Goal: Use online tool/utility: Utilize a website feature to perform a specific function

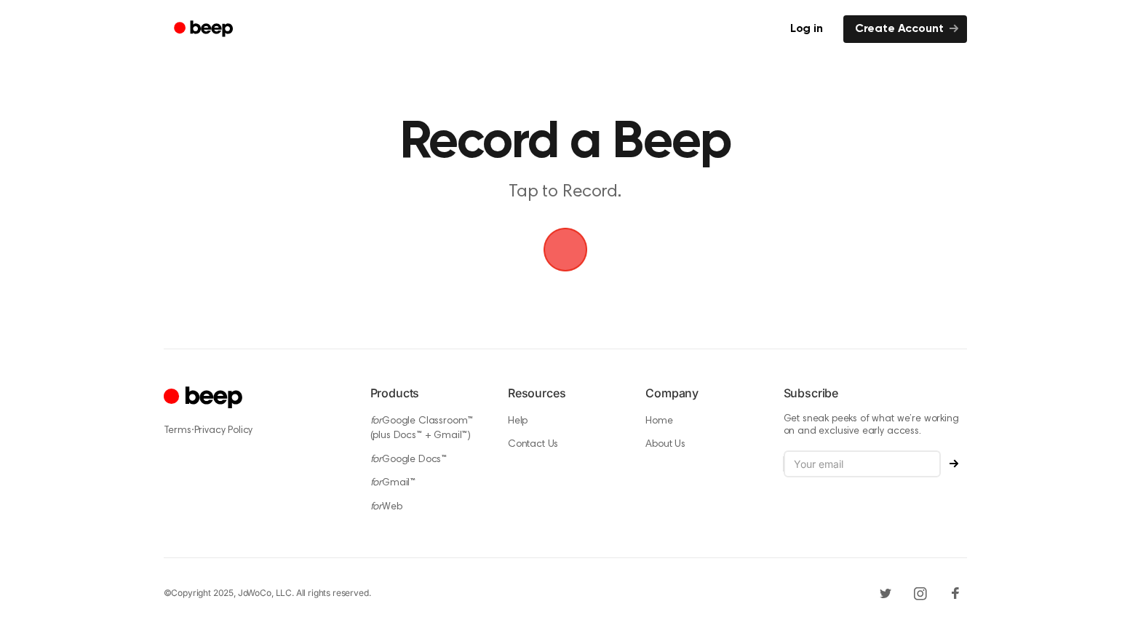
click at [566, 253] on span "button" at bounding box center [565, 250] width 60 height 60
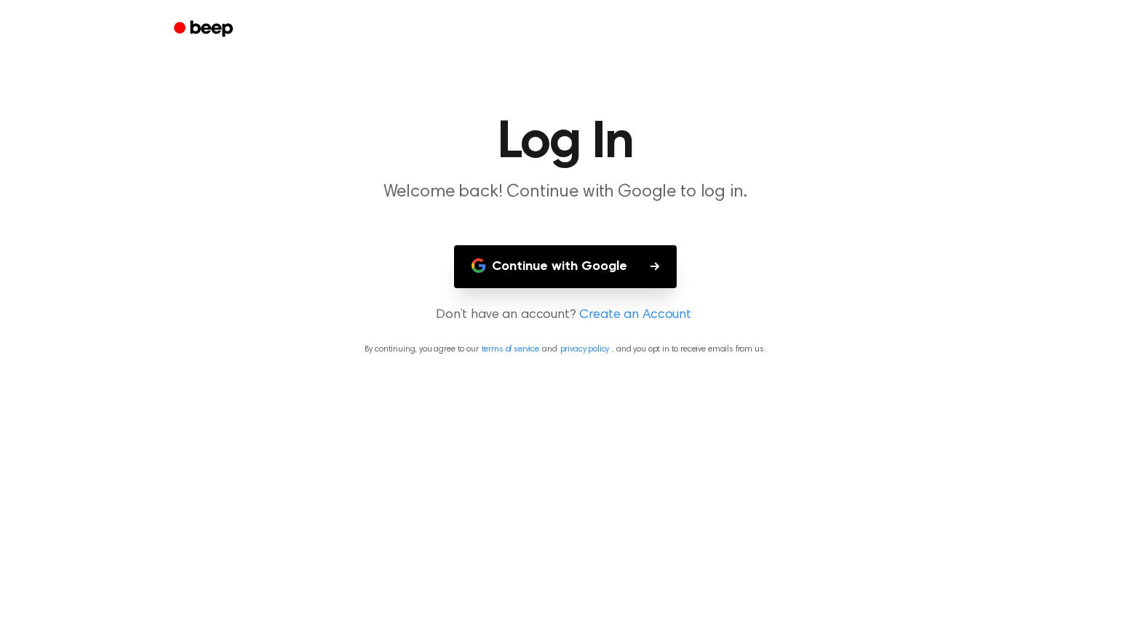
click at [572, 280] on button "Continue with Google" at bounding box center [565, 266] width 223 height 43
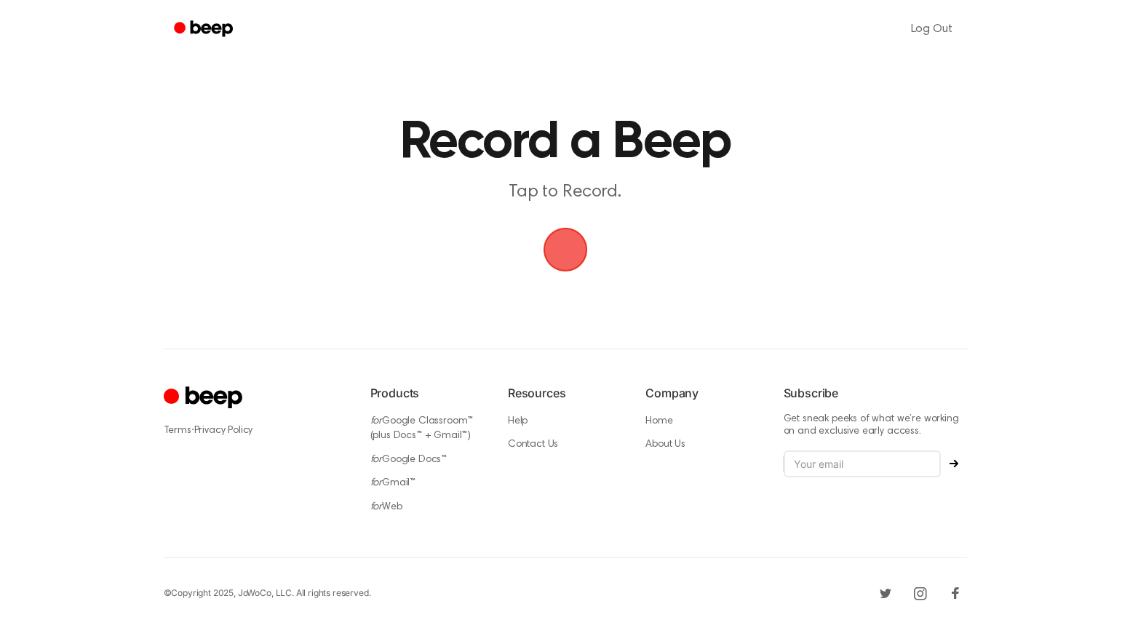
click at [565, 256] on span "button" at bounding box center [565, 250] width 60 height 60
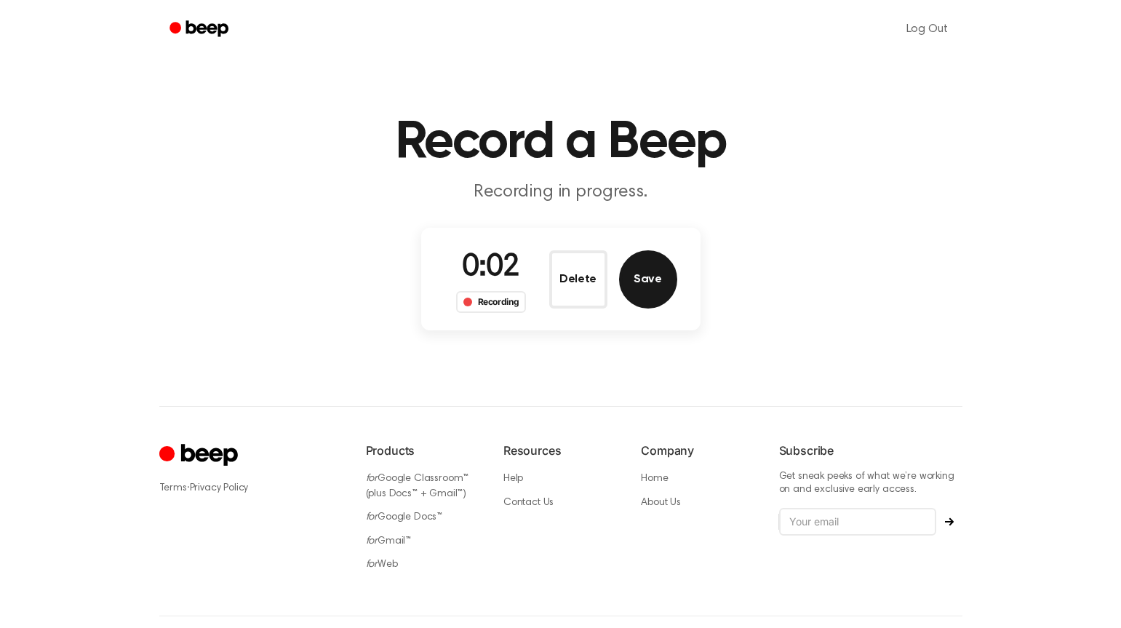
click at [645, 283] on button "Save" at bounding box center [648, 279] width 58 height 58
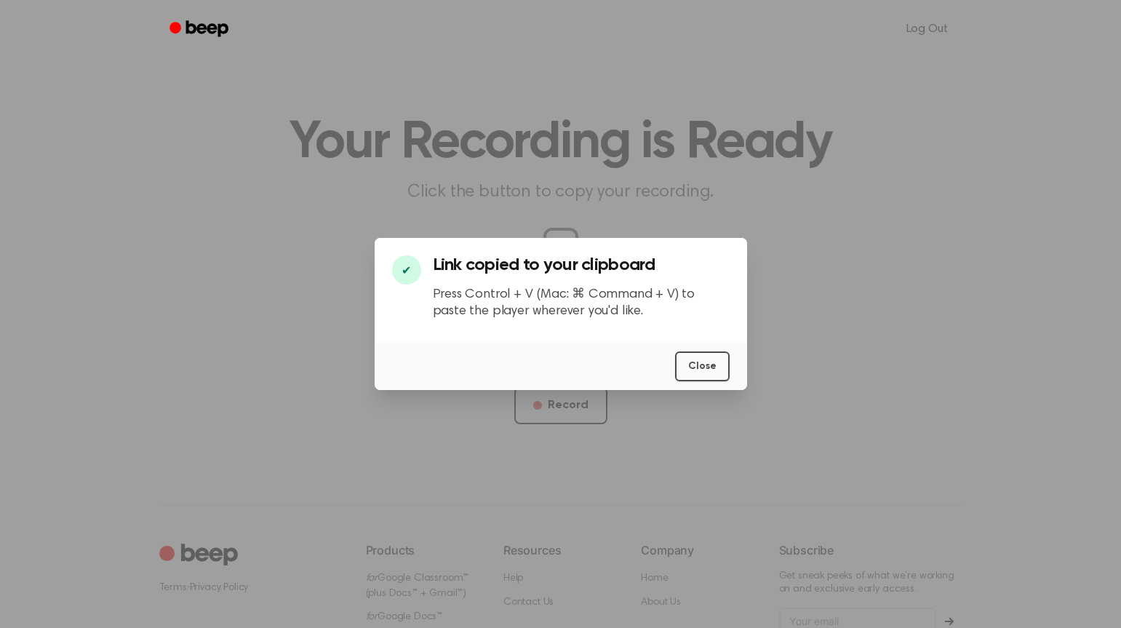
scroll to position [0, 2]
click at [711, 369] on button "Close" at bounding box center [702, 366] width 55 height 30
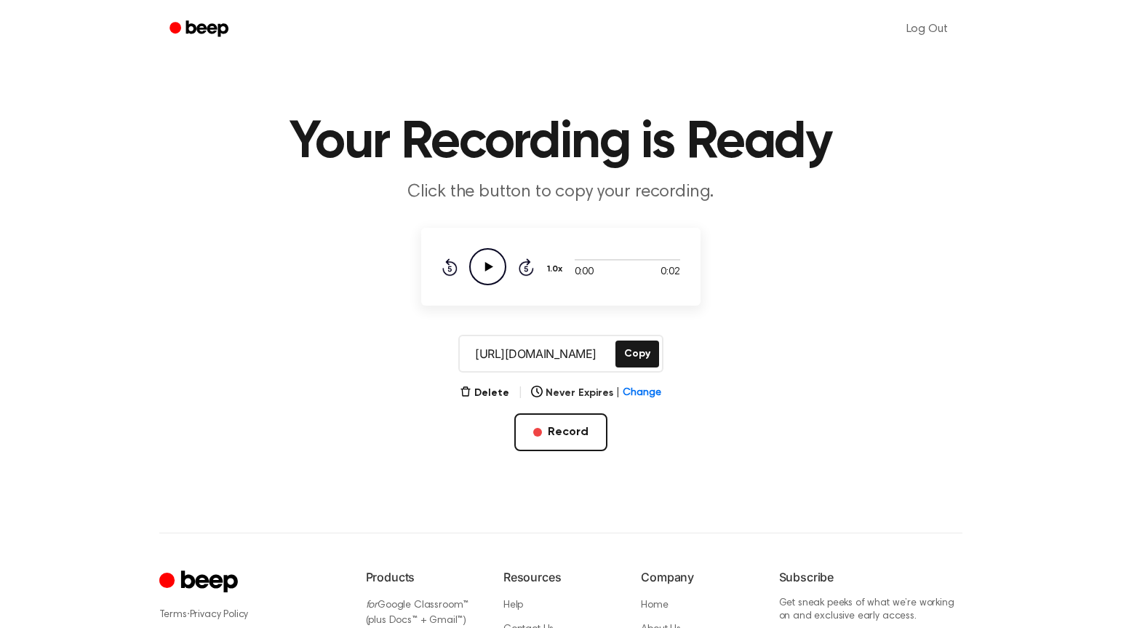
click at [498, 266] on icon "Play Audio" at bounding box center [487, 266] width 37 height 37
click at [629, 357] on button "Copy" at bounding box center [637, 353] width 44 height 27
click at [626, 399] on span "Change" at bounding box center [642, 393] width 39 height 15
click at [701, 314] on main "Your Recording is Ready Click the button to copy your recording. 0:02 0:02 Your…" at bounding box center [560, 231] width 1121 height 463
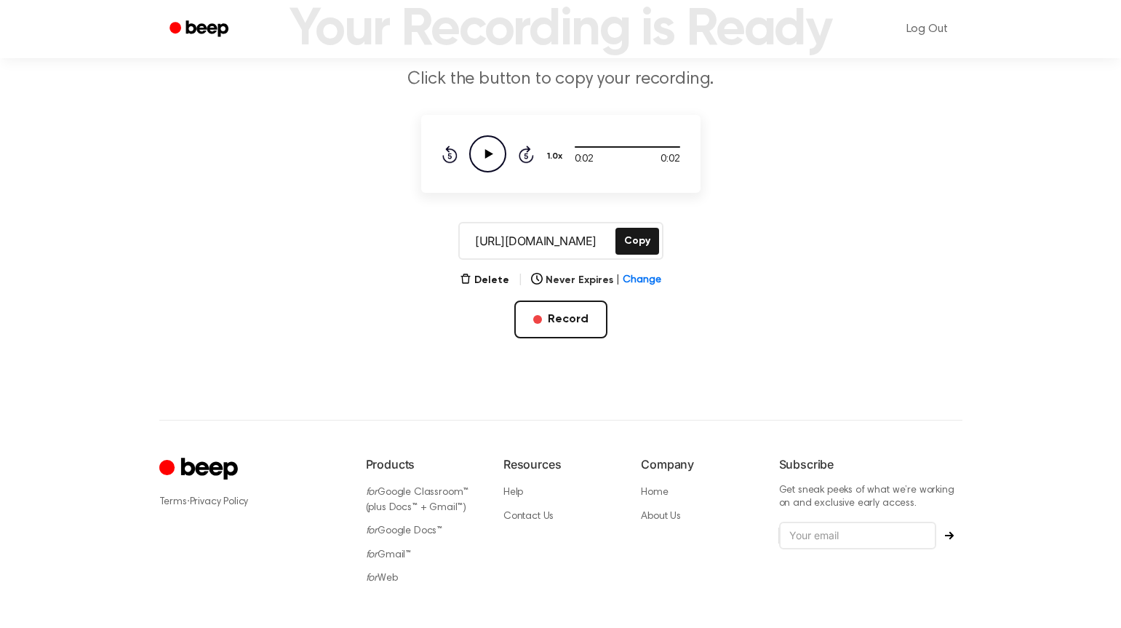
scroll to position [180, 0]
